Goal: Information Seeking & Learning: Learn about a topic

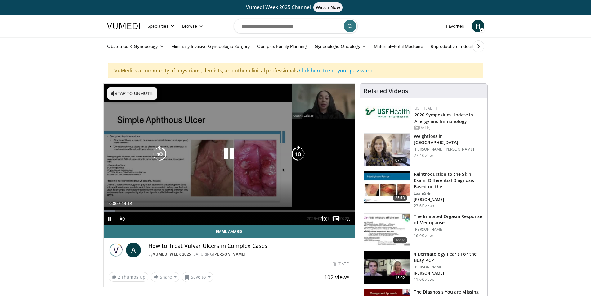
click at [143, 93] on button "Tap to unmute" at bounding box center [132, 93] width 50 height 12
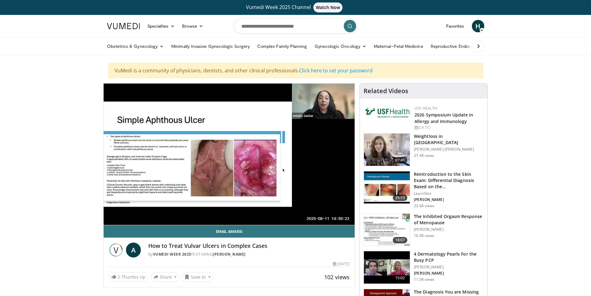
click at [193, 277] on button "Save to" at bounding box center [198, 277] width 32 height 10
click at [209, 250] on span "Add to Favorites" at bounding box center [209, 248] width 38 height 7
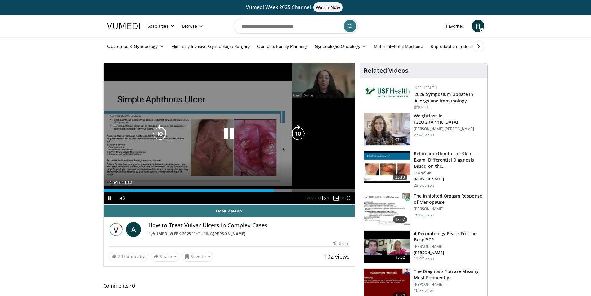
click at [231, 131] on icon "Video Player" at bounding box center [228, 133] width 17 height 17
